Goal: Information Seeking & Learning: Learn about a topic

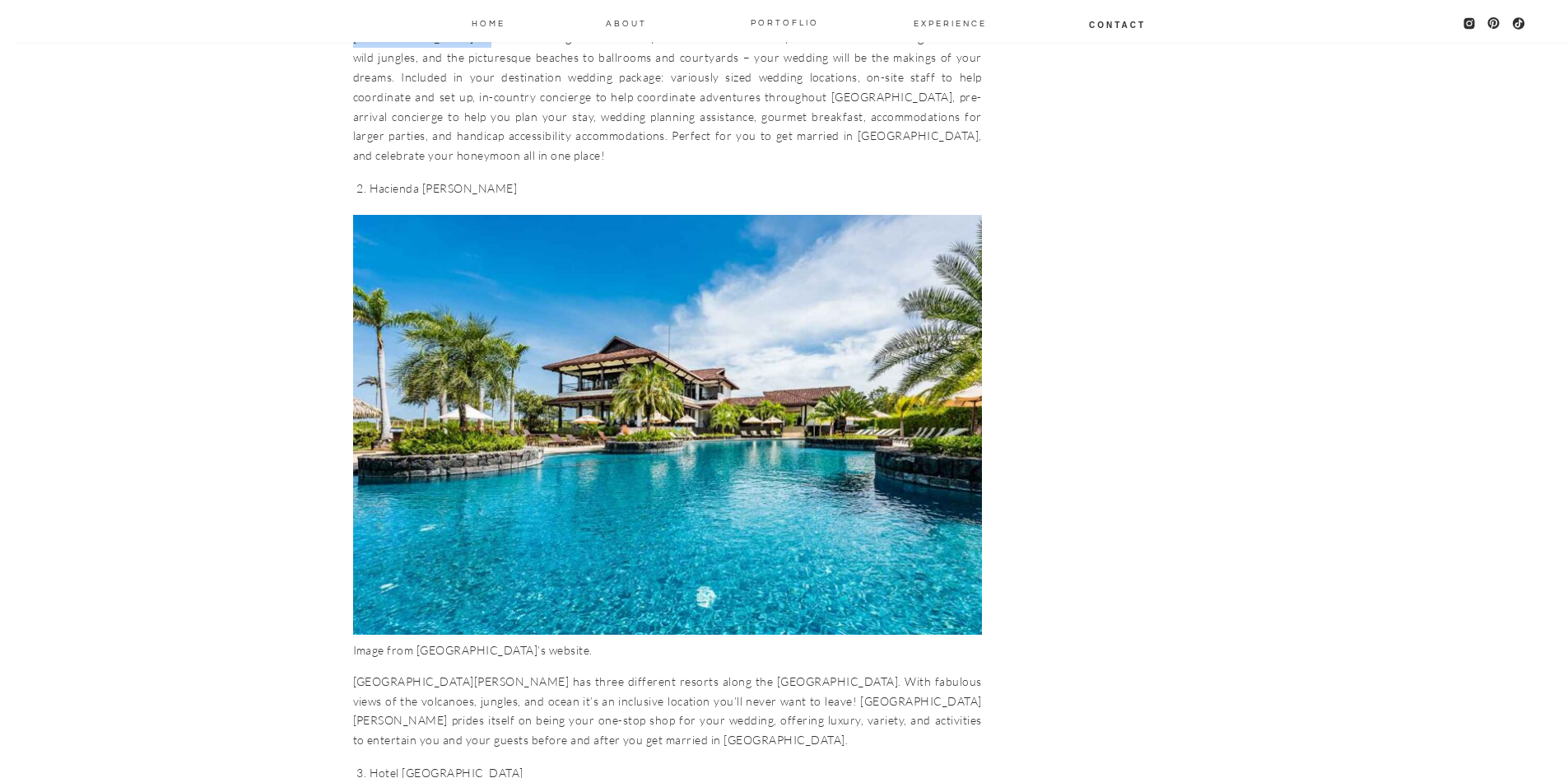
scroll to position [7574, 0]
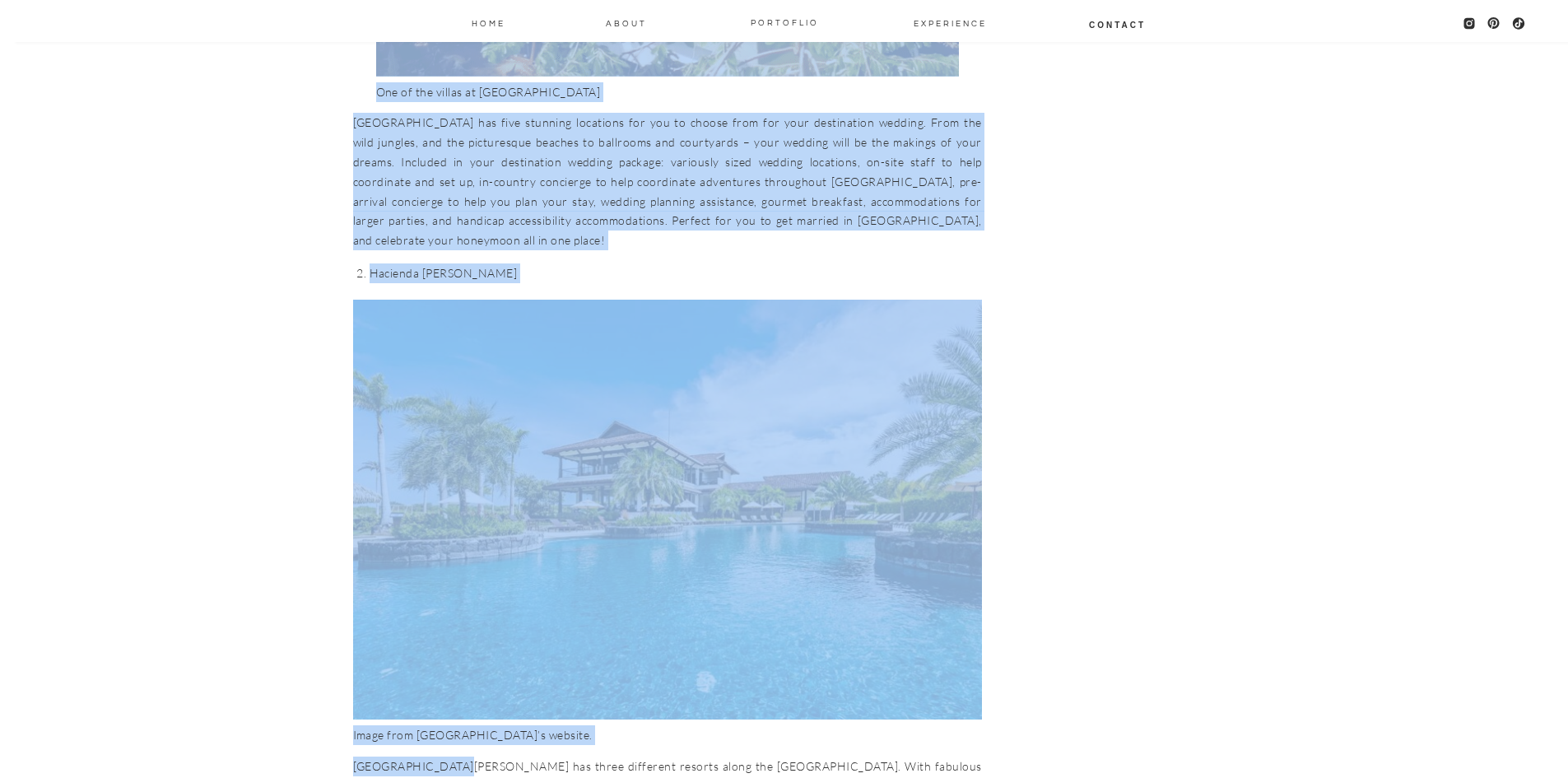
drag, startPoint x: 350, startPoint y: 588, endPoint x: 444, endPoint y: 592, distance: 94.1
click at [444, 592] on div "The 10 Best Places to Get Married in [GEOGRAPHIC_DATA] Elopements travel lifest…" at bounding box center [784, 549] width 1568 height 16247
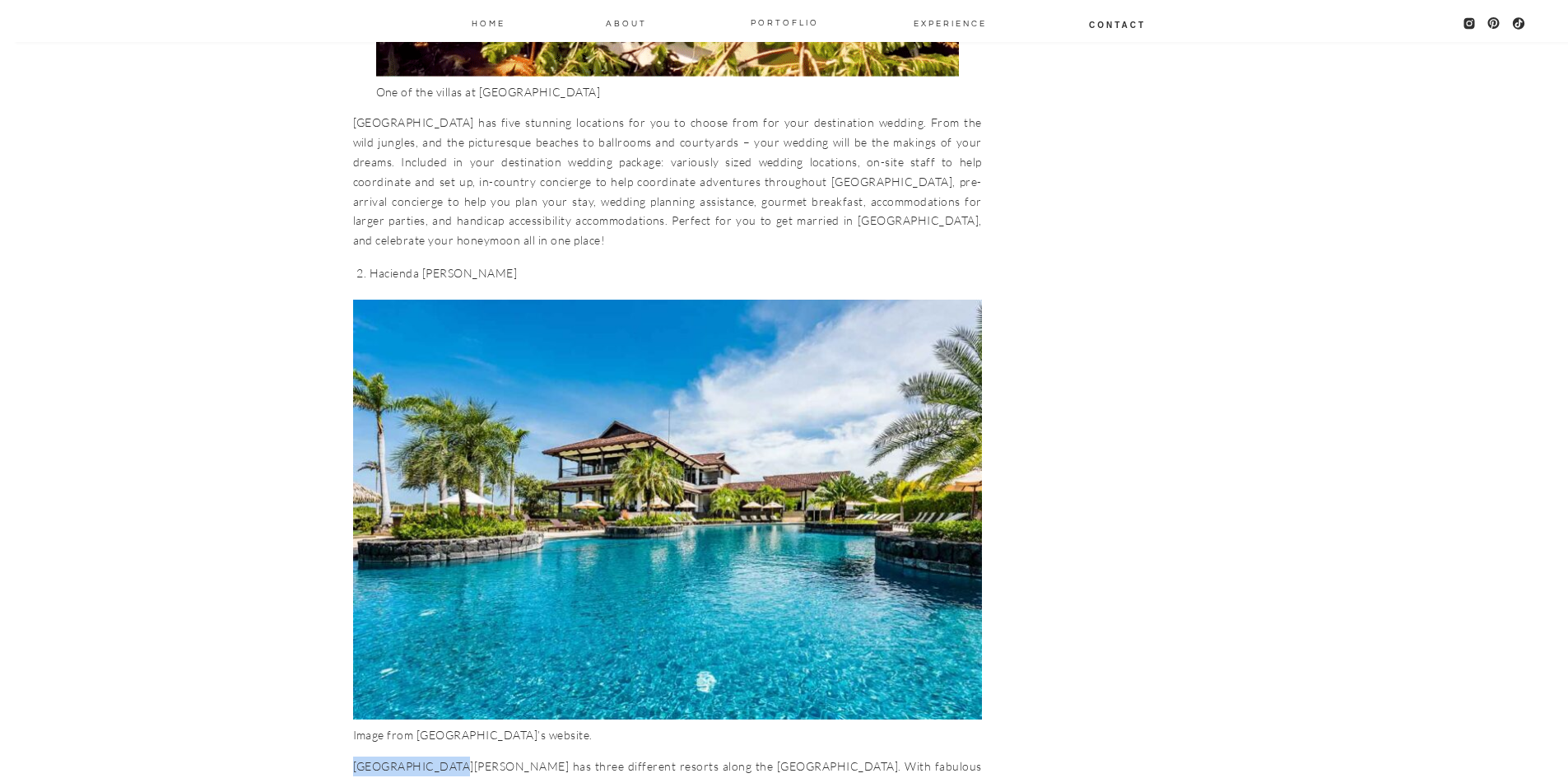
drag, startPoint x: 353, startPoint y: 587, endPoint x: 437, endPoint y: 590, distance: 84.1
copy p "Hacienda [PERSON_NAME]"
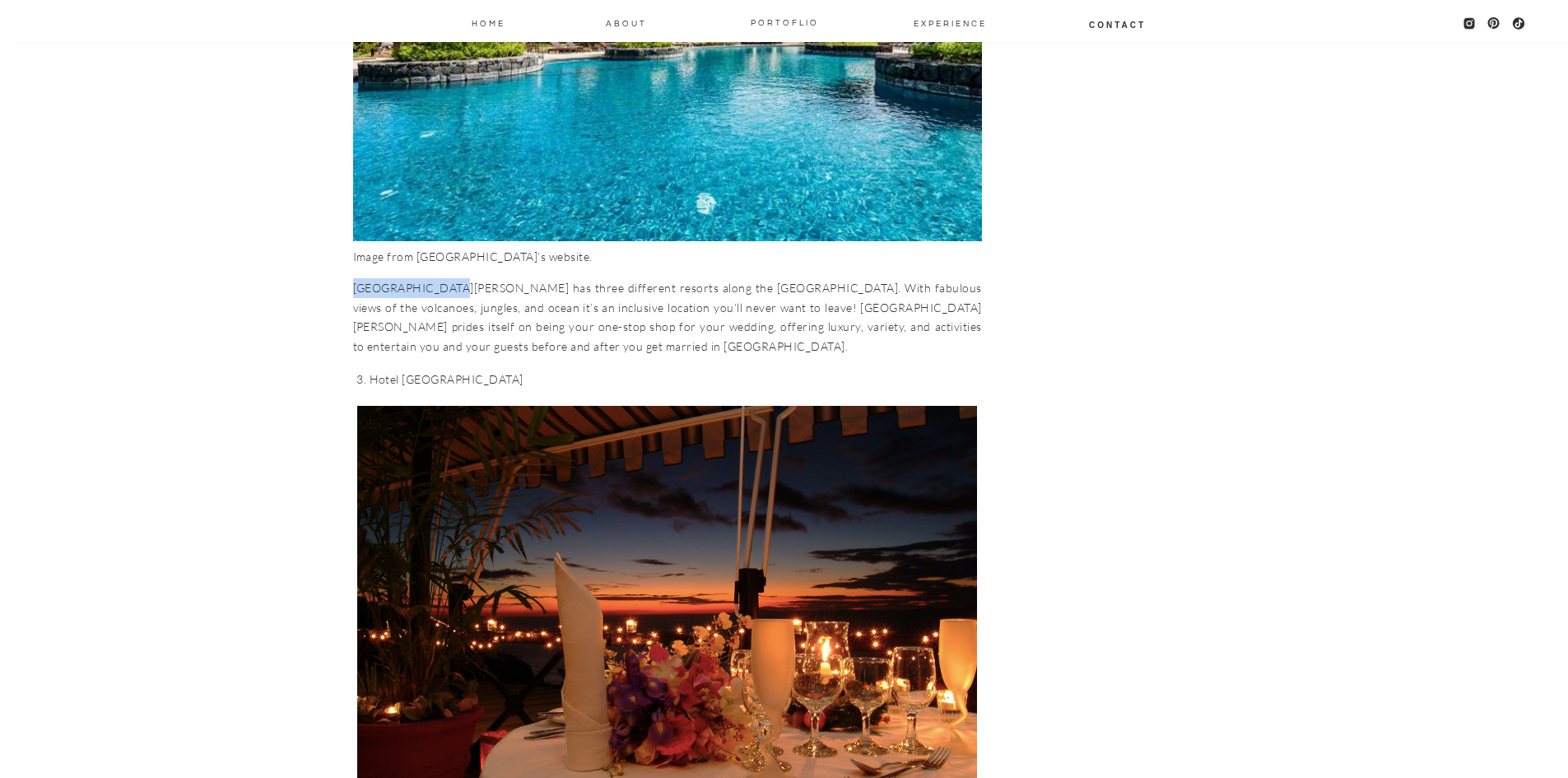
scroll to position [8233, 0]
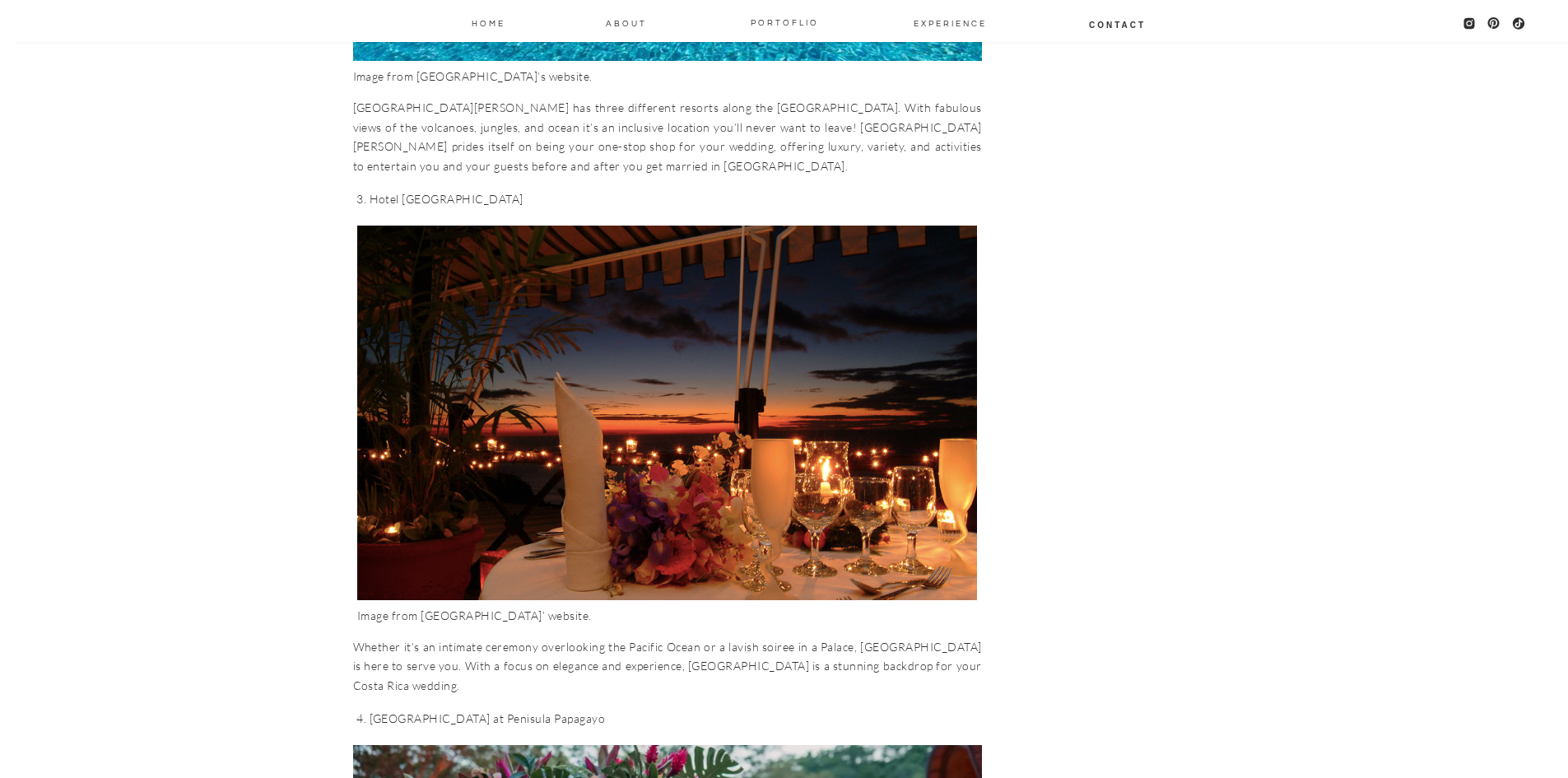
click at [423, 606] on figcaption "Image from [GEOGRAPHIC_DATA]’ website." at bounding box center [667, 616] width 620 height 20
drag, startPoint x: 421, startPoint y: 439, endPoint x: 515, endPoint y: 438, distance: 94.0
click at [515, 606] on figcaption "Image from [GEOGRAPHIC_DATA]’ website." at bounding box center [667, 616] width 620 height 20
copy figcaption "Hotel [GEOGRAPHIC_DATA]"
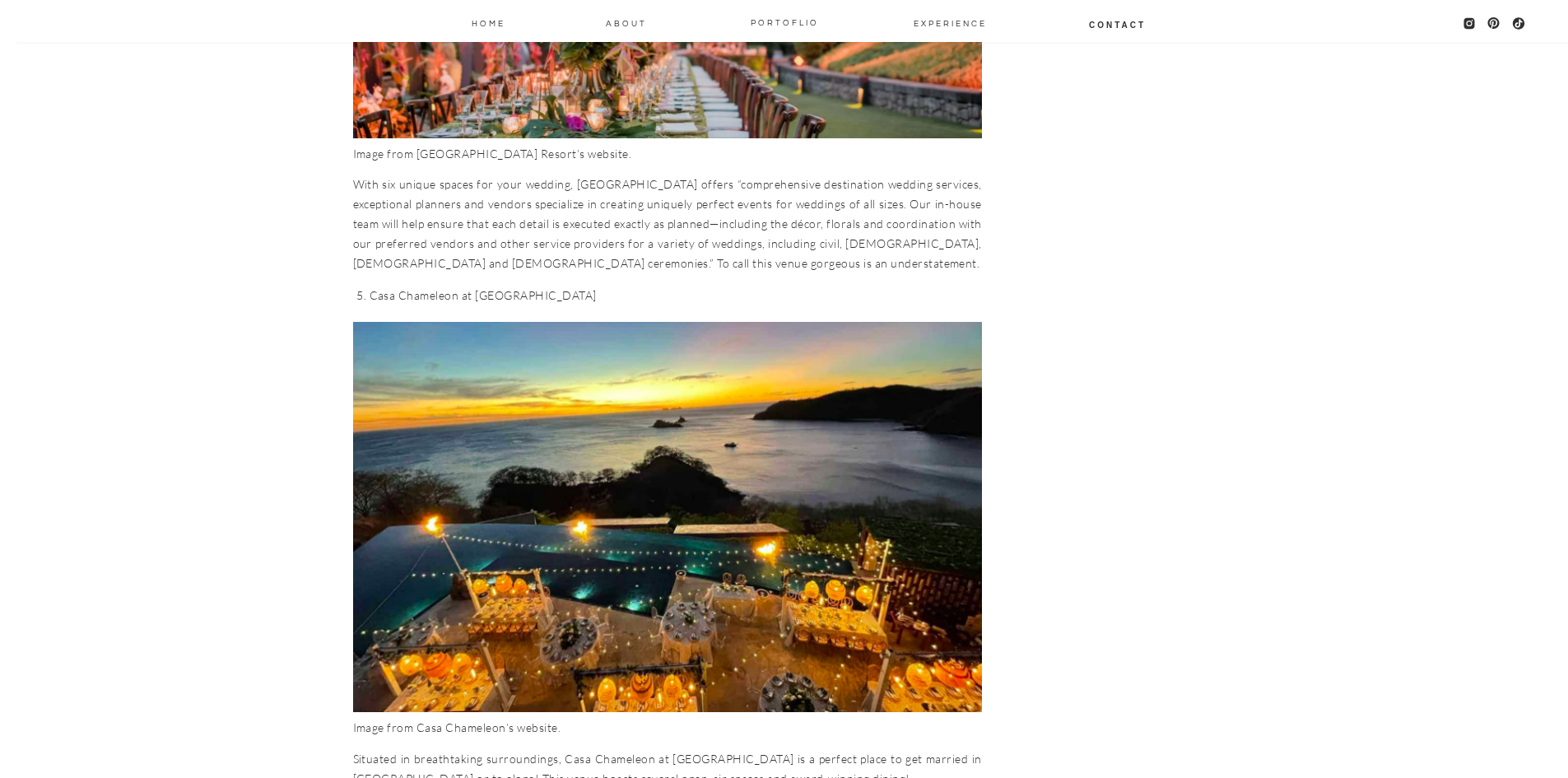
scroll to position [9221, 0]
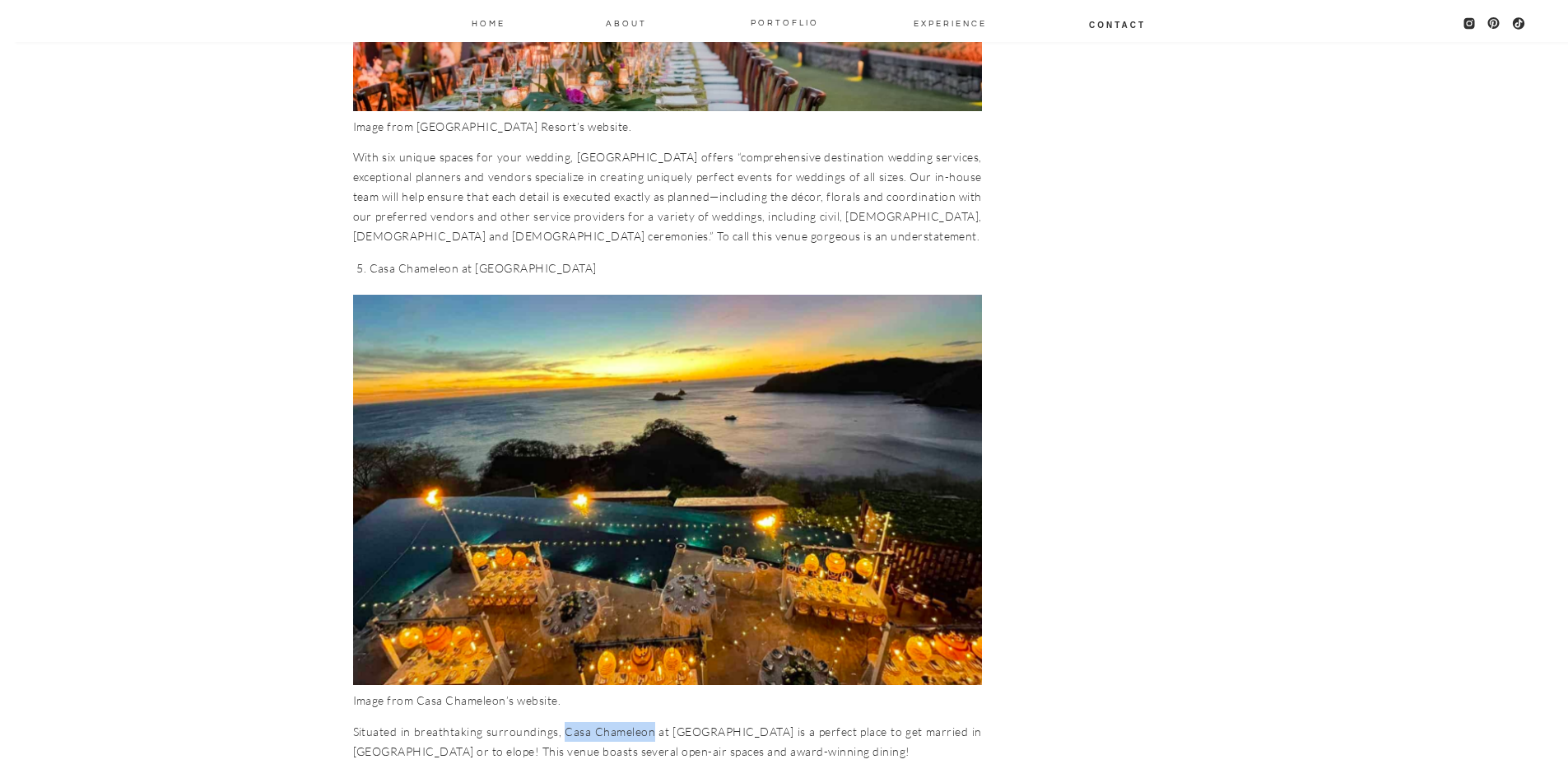
drag, startPoint x: 561, startPoint y: 556, endPoint x: 650, endPoint y: 559, distance: 89.1
click at [650, 722] on p "Situated in breathtaking surroundings, Casa Chameleon at [GEOGRAPHIC_DATA] is a…" at bounding box center [667, 741] width 629 height 39
copy p "Casa Chameleon"
